Goal: Check status

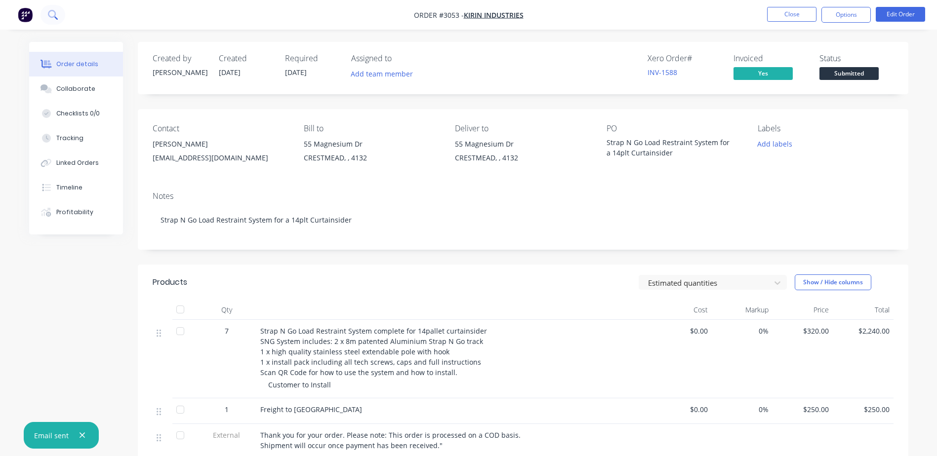
scroll to position [181, 0]
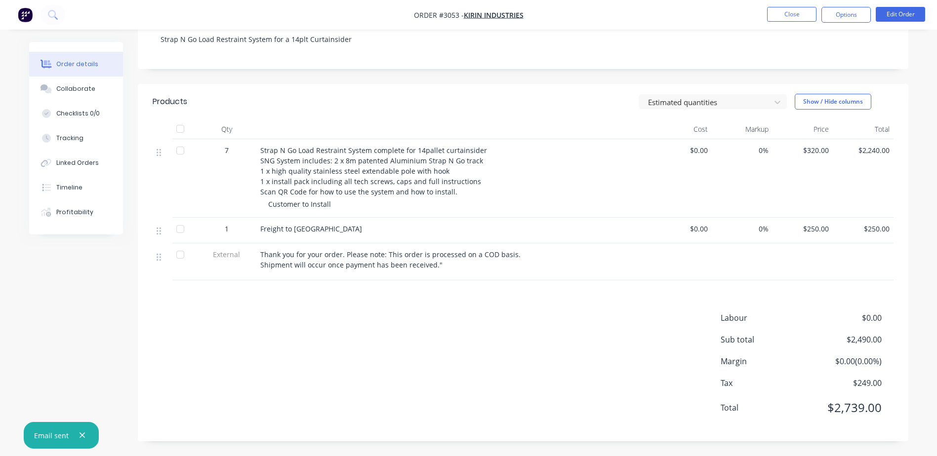
click at [13, 14] on nav "Order #3053 - Kirin Industries Close Options Edit Order" at bounding box center [468, 15] width 937 height 30
click at [23, 14] on img "button" at bounding box center [25, 14] width 15 height 15
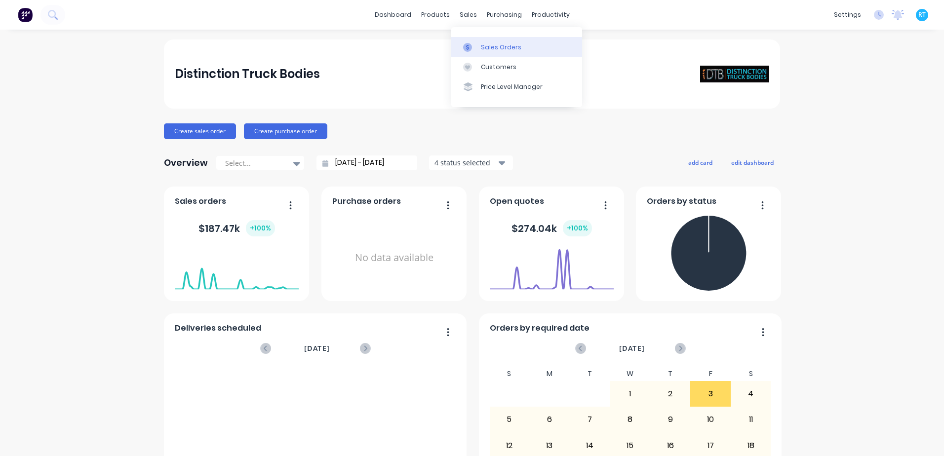
click at [479, 41] on link "Sales Orders" at bounding box center [516, 47] width 131 height 20
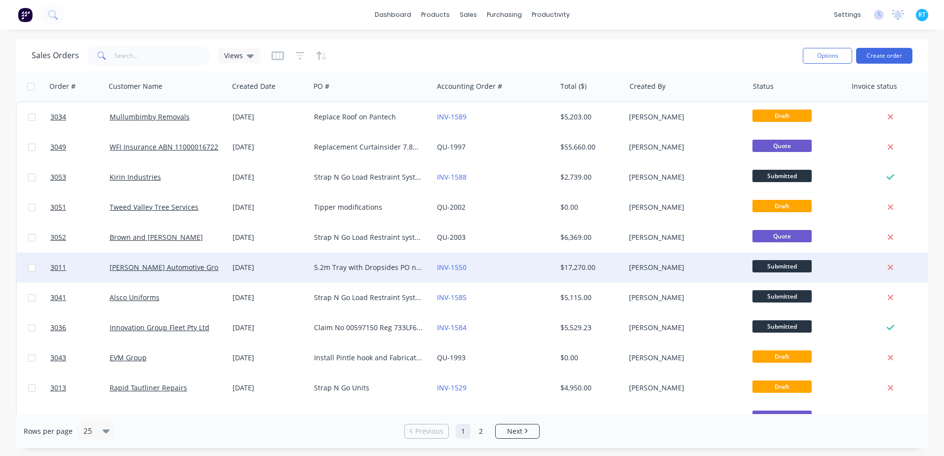
click at [282, 271] on div "[DATE]" at bounding box center [270, 268] width 74 height 10
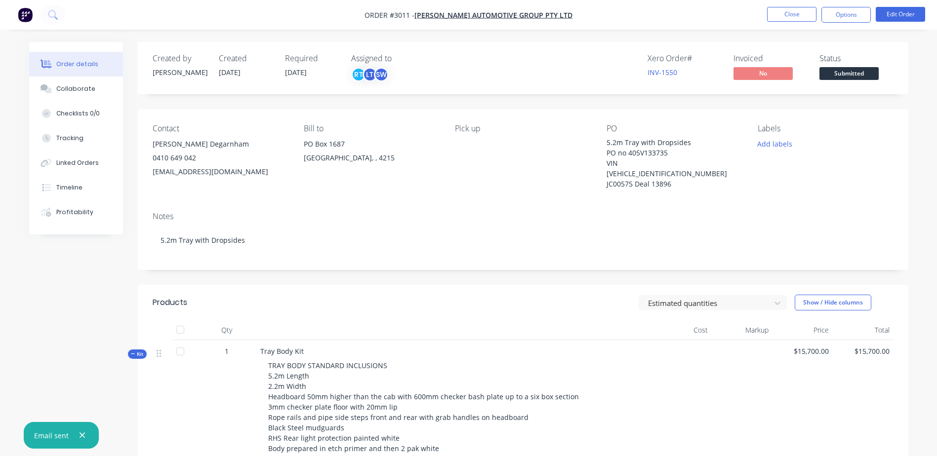
click at [453, 212] on div "Notes" at bounding box center [523, 216] width 741 height 9
click at [456, 204] on div "Notes 5.2m Tray with Dropsides" at bounding box center [523, 237] width 770 height 66
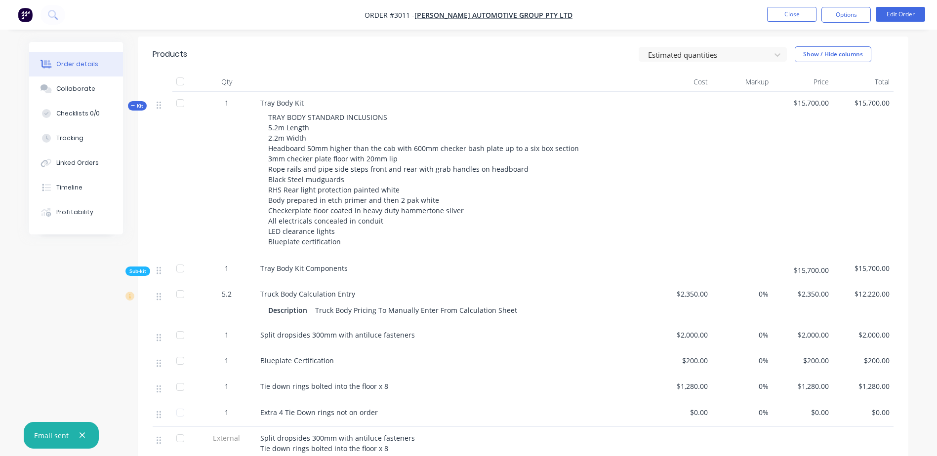
scroll to position [247, 0]
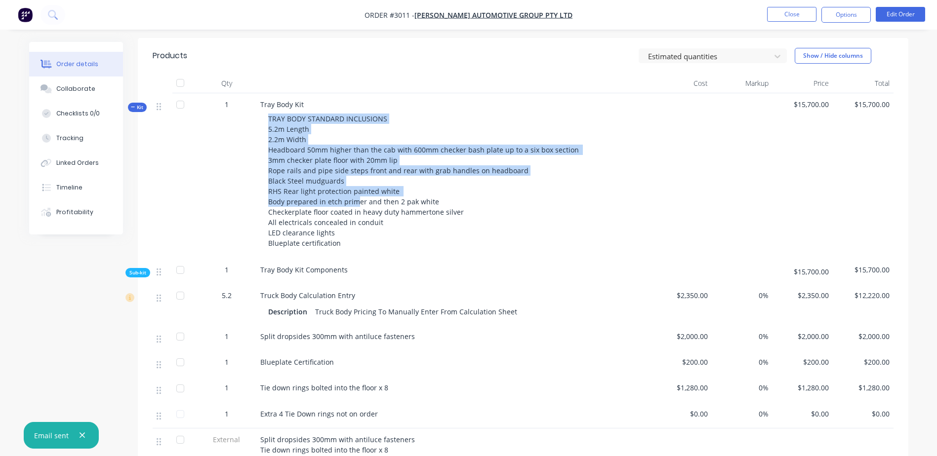
drag, startPoint x: 268, startPoint y: 108, endPoint x: 361, endPoint y: 195, distance: 127.2
click at [361, 195] on span "TRAY BODY STANDARD INCLUSIONS 5.2m Length 2.2m Width Headboard 50mm higher than…" at bounding box center [424, 181] width 313 height 134
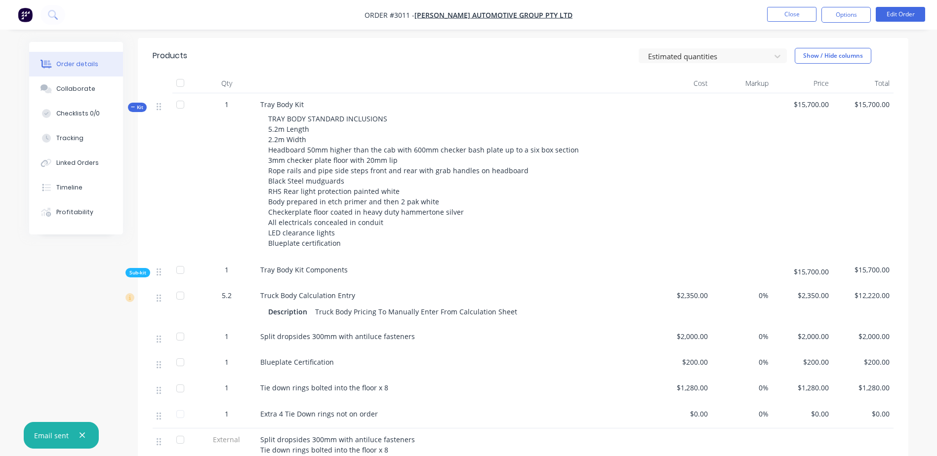
drag, startPoint x: 361, startPoint y: 195, endPoint x: 517, endPoint y: 251, distance: 166.5
click at [517, 259] on div "Tray Body Kit Components" at bounding box center [453, 272] width 395 height 26
click at [195, 135] on div at bounding box center [184, 175] width 25 height 165
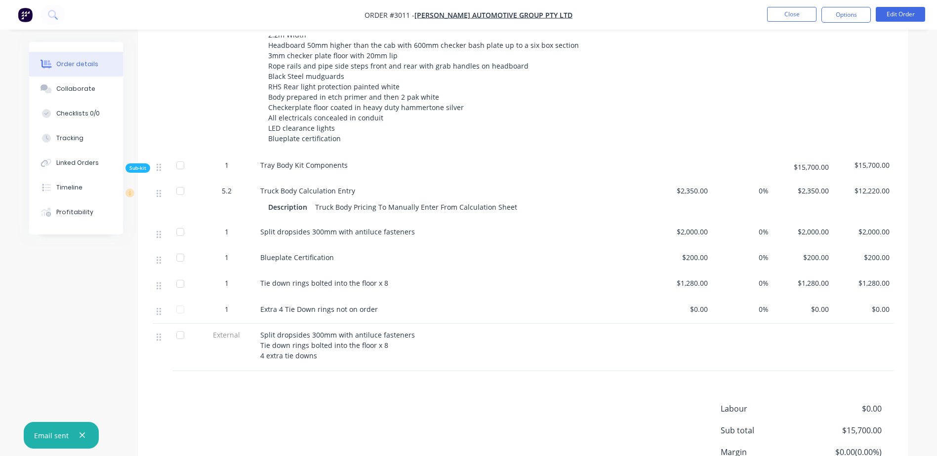
scroll to position [432, 0]
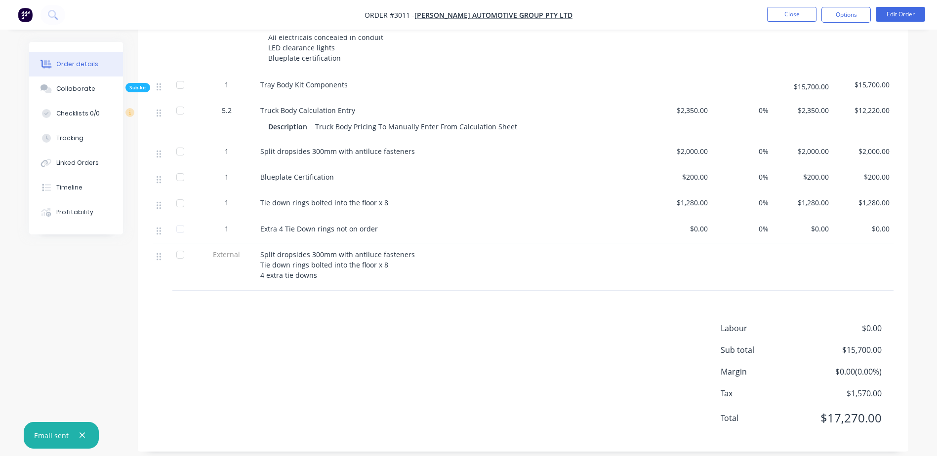
click at [371, 338] on div "Labour $0.00 Sub total $15,700.00 Margin $0.00 ( 0.00 %) Tax $1,570.00 Total $1…" at bounding box center [523, 379] width 741 height 115
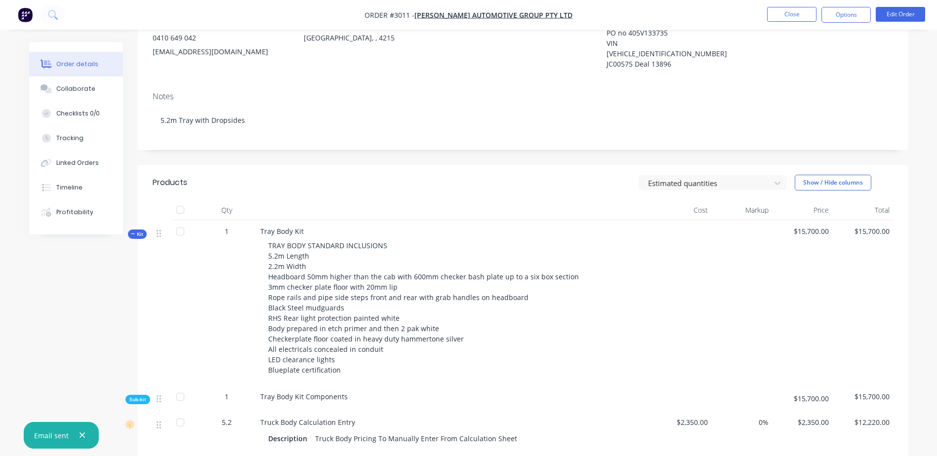
scroll to position [148, 0]
